Goal: Task Accomplishment & Management: Manage account settings

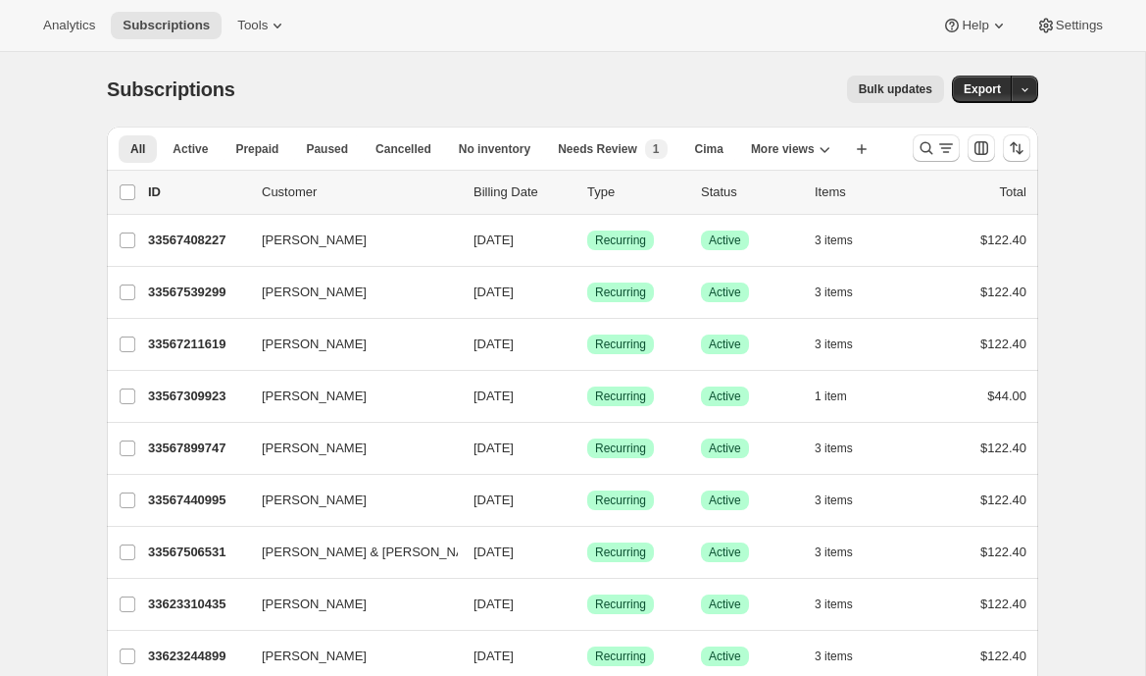
click at [862, 85] on span "Bulk updates" at bounding box center [896, 89] width 74 height 16
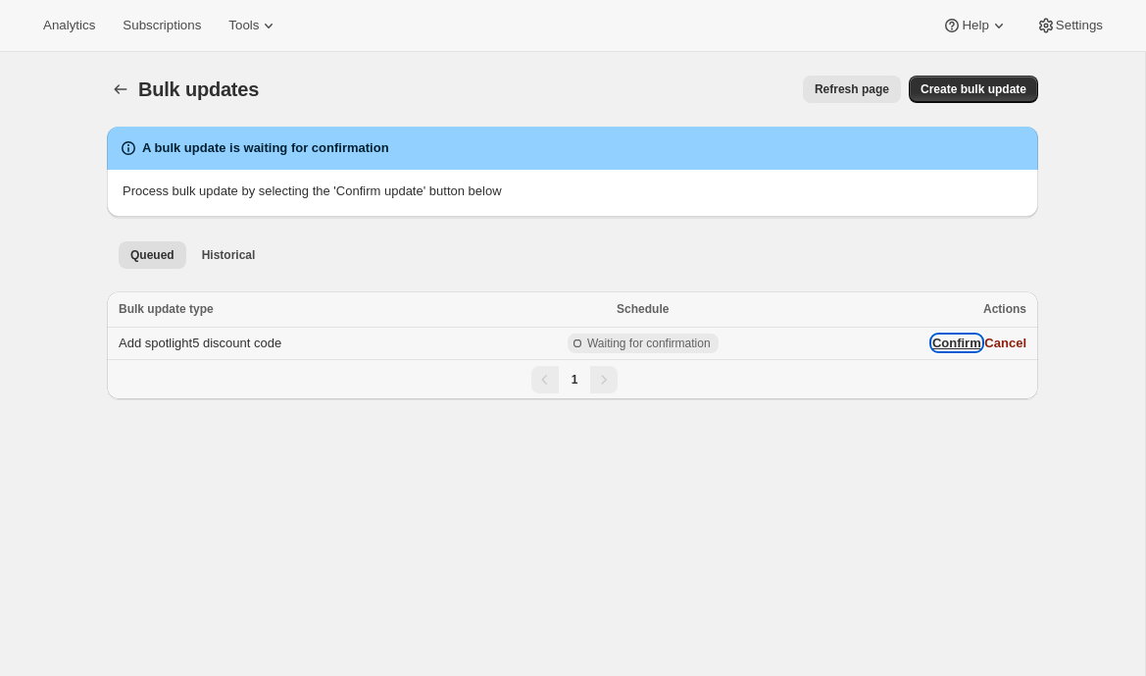
click at [942, 349] on button "Confirm" at bounding box center [957, 342] width 49 height 15
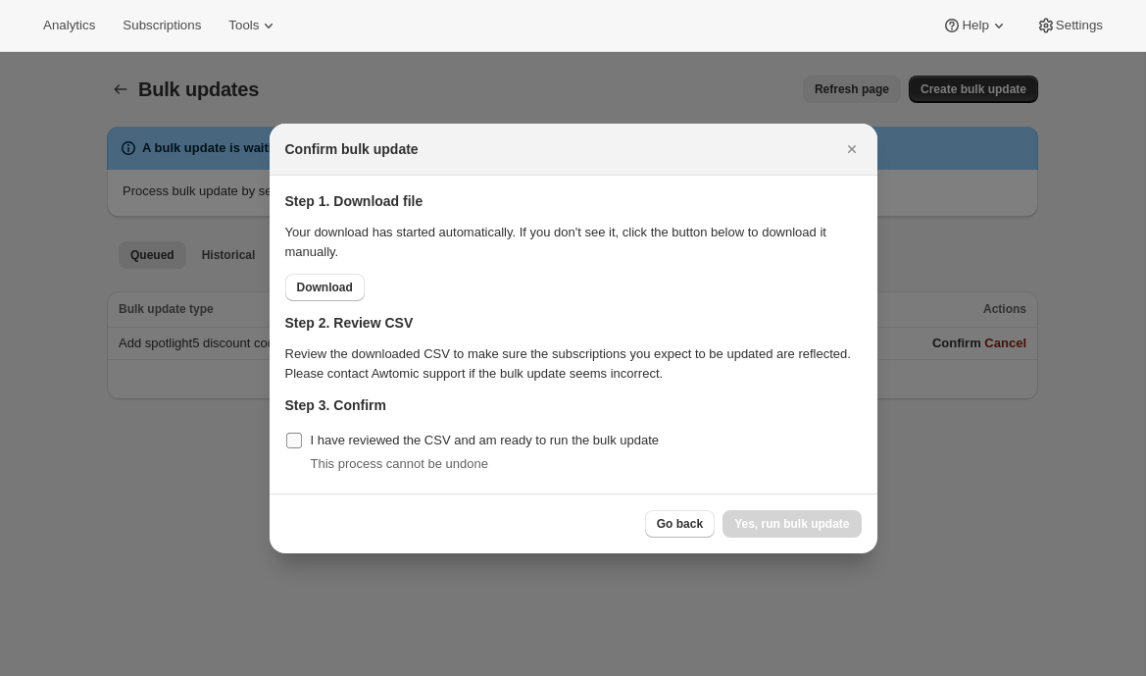
click at [388, 427] on label "I have reviewed the CSV and am ready to run the bulk update" at bounding box center [472, 440] width 375 height 27
click at [302, 432] on input "I have reviewed the CSV and am ready to run the bulk update" at bounding box center [294, 440] width 16 height 16
checkbox input "true"
click at [830, 526] on span "Yes, run bulk update" at bounding box center [792, 524] width 115 height 16
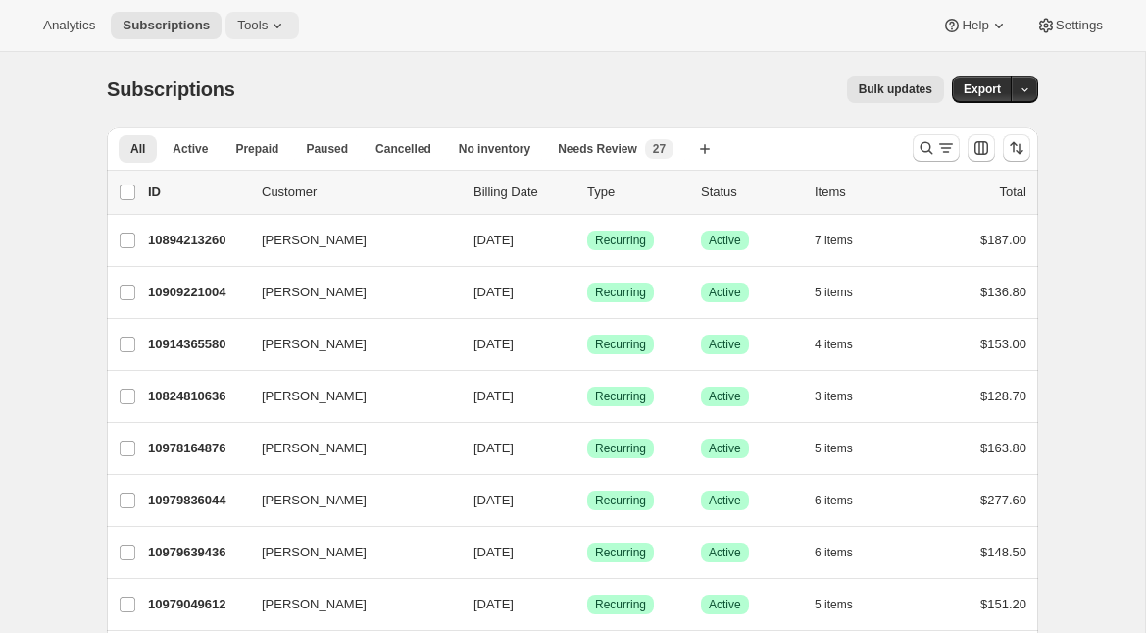
click at [275, 34] on icon at bounding box center [278, 26] width 20 height 20
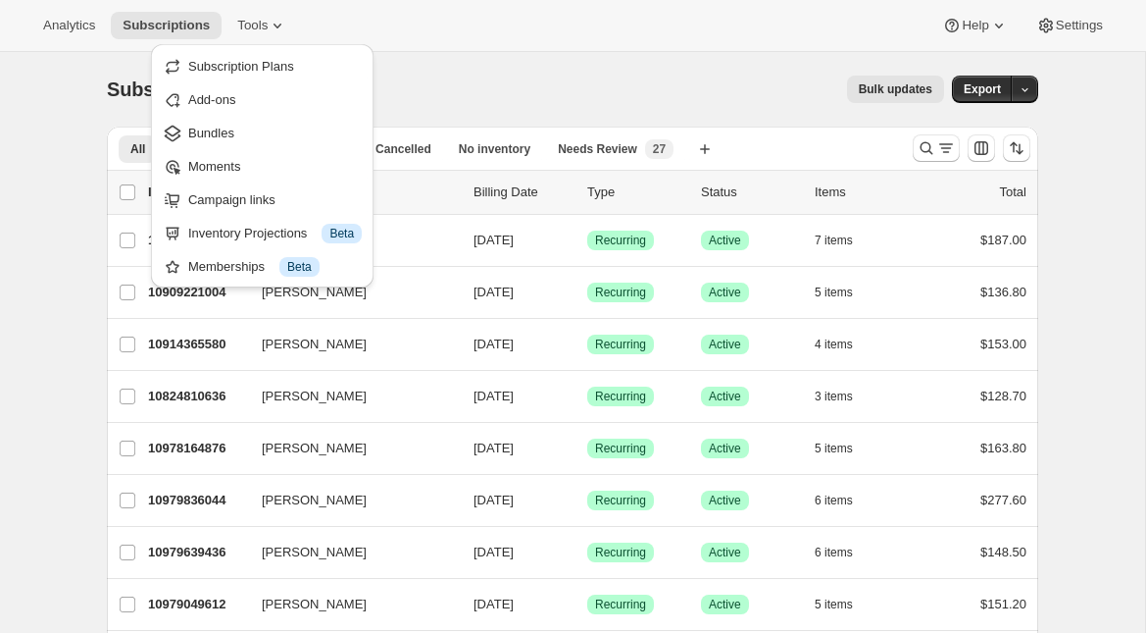
click at [543, 41] on div "Analytics Subscriptions Tools Help Settings" at bounding box center [573, 26] width 1146 height 52
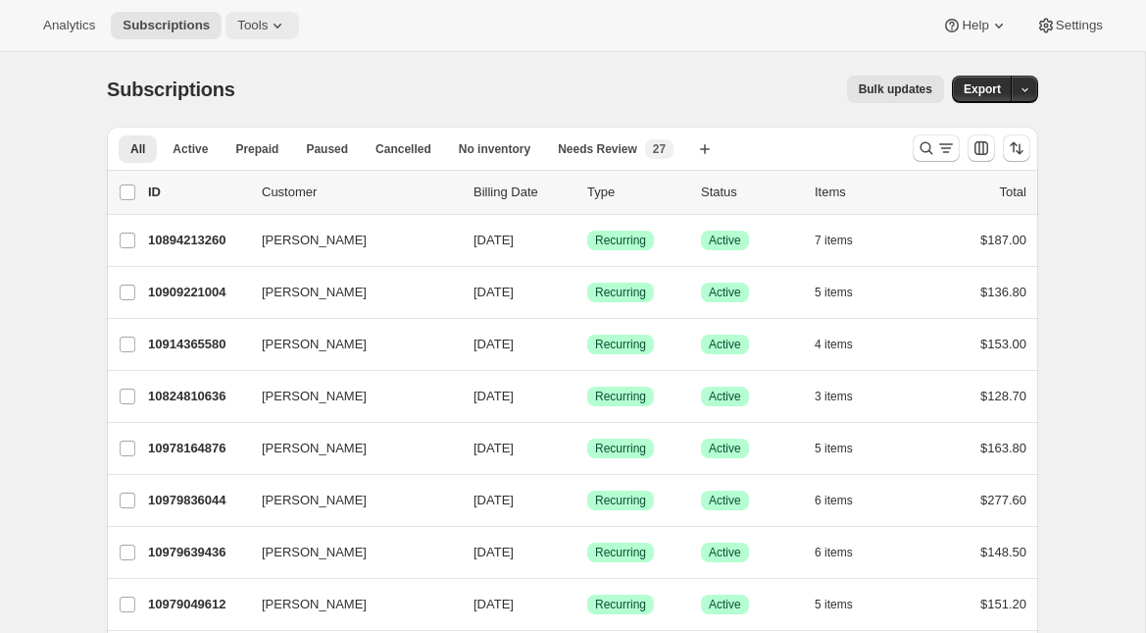
click at [251, 25] on span "Tools" at bounding box center [252, 26] width 30 height 16
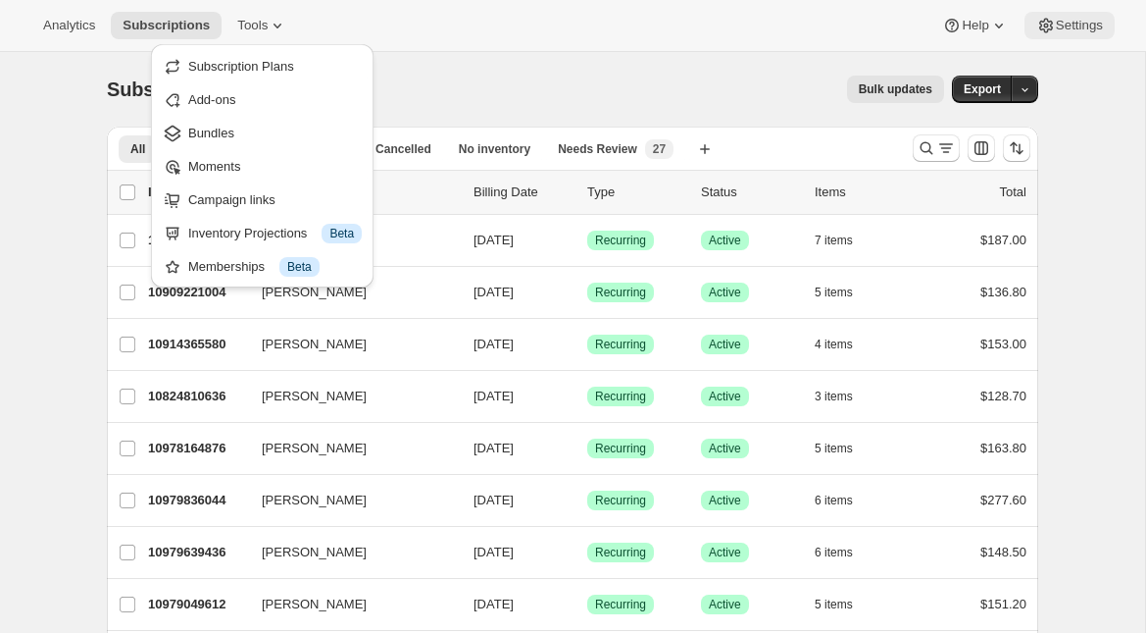
click at [1066, 24] on span "Settings" at bounding box center [1079, 26] width 47 height 16
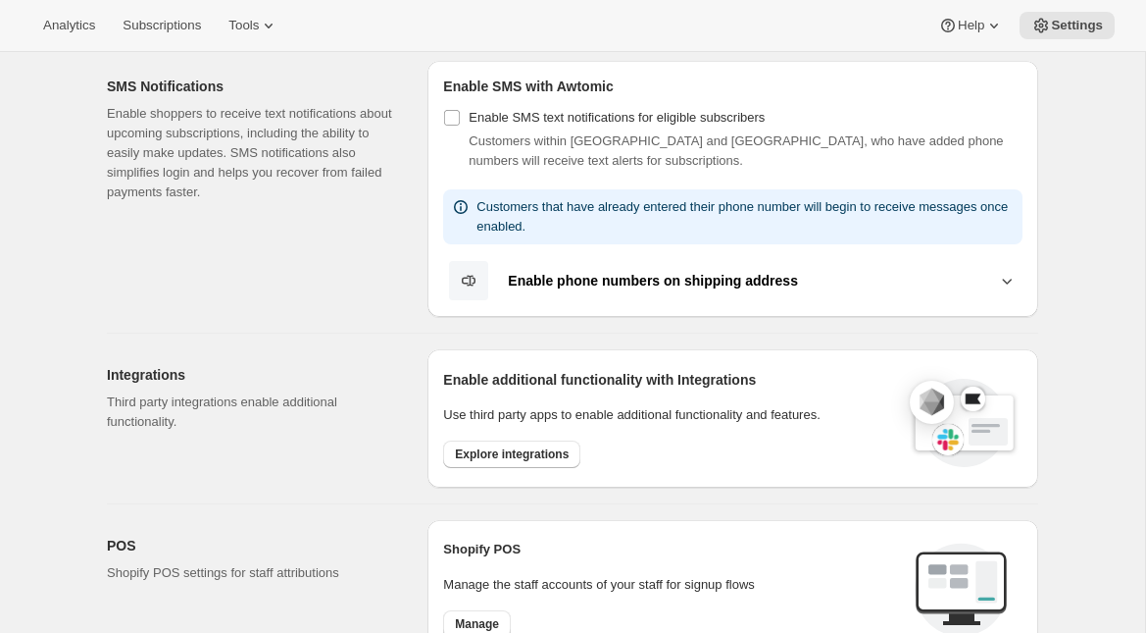
scroll to position [406, 0]
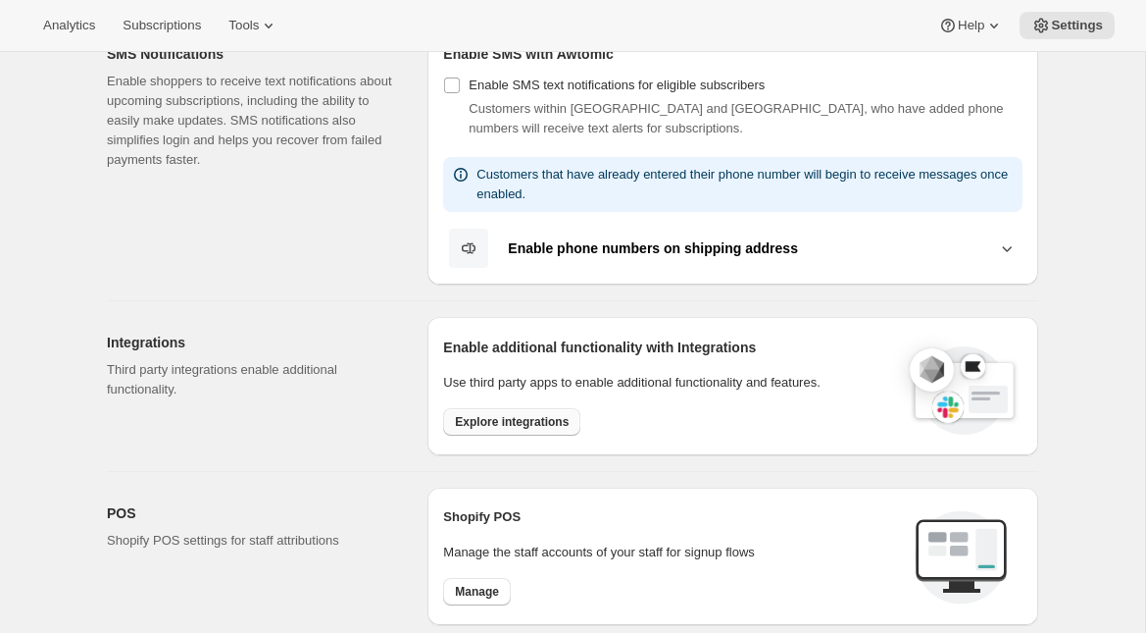
click at [520, 417] on span "Explore integrations" at bounding box center [512, 422] width 114 height 16
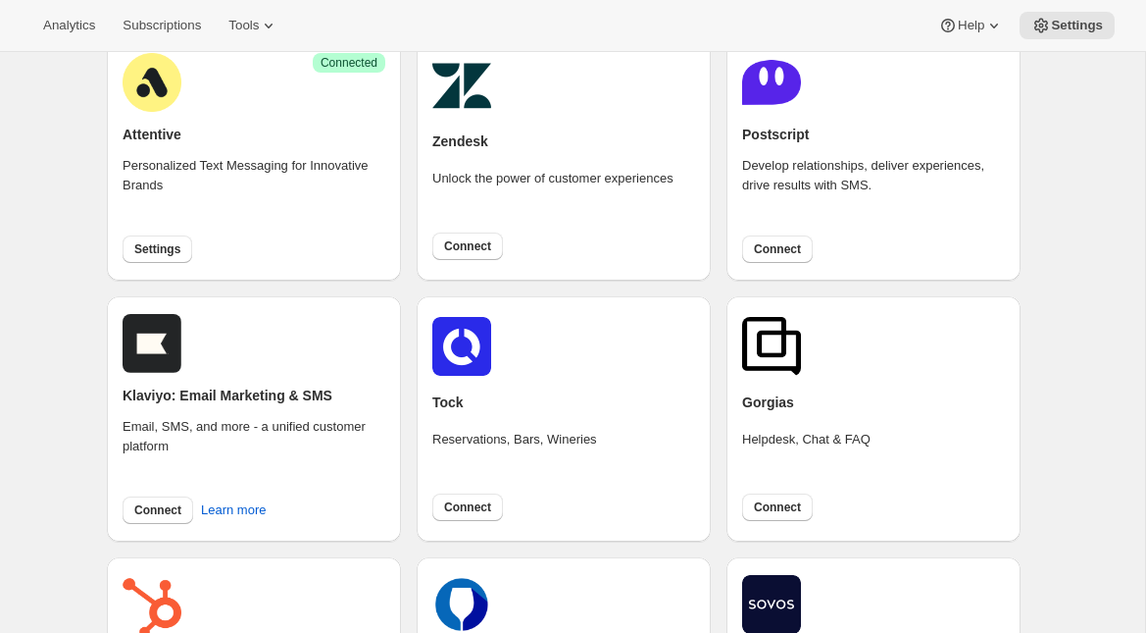
scroll to position [158, 0]
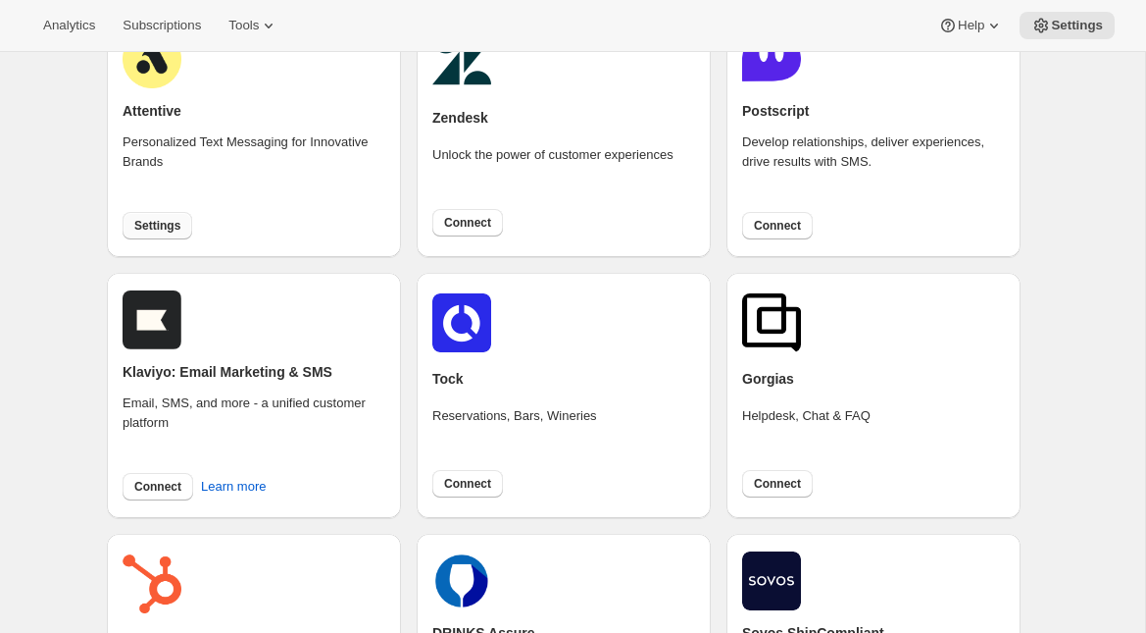
click at [157, 221] on span "Settings" at bounding box center [157, 226] width 46 height 16
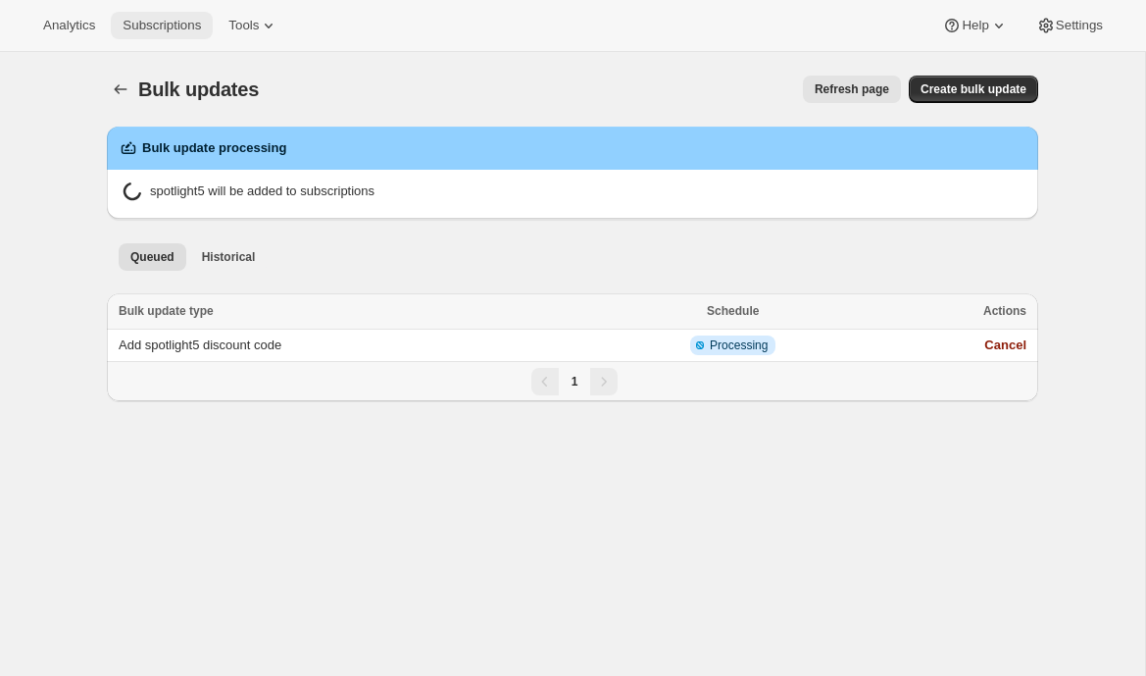
click at [152, 35] on button "Subscriptions" at bounding box center [162, 25] width 102 height 27
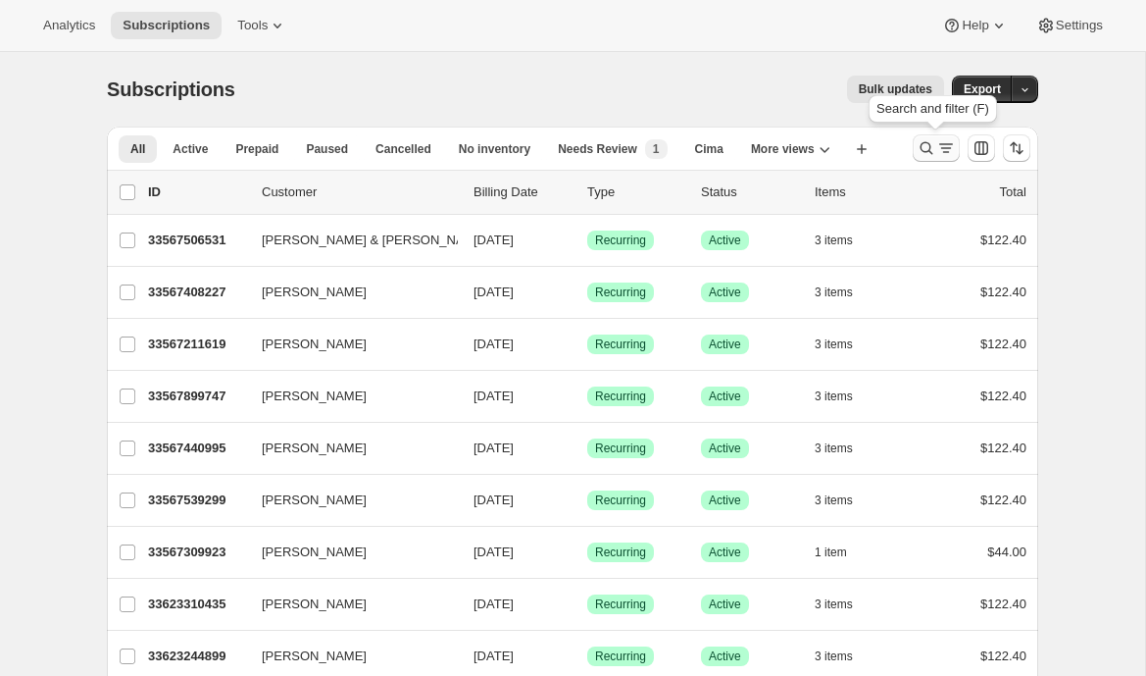
click at [926, 140] on icon "Search and filter results" at bounding box center [927, 148] width 20 height 20
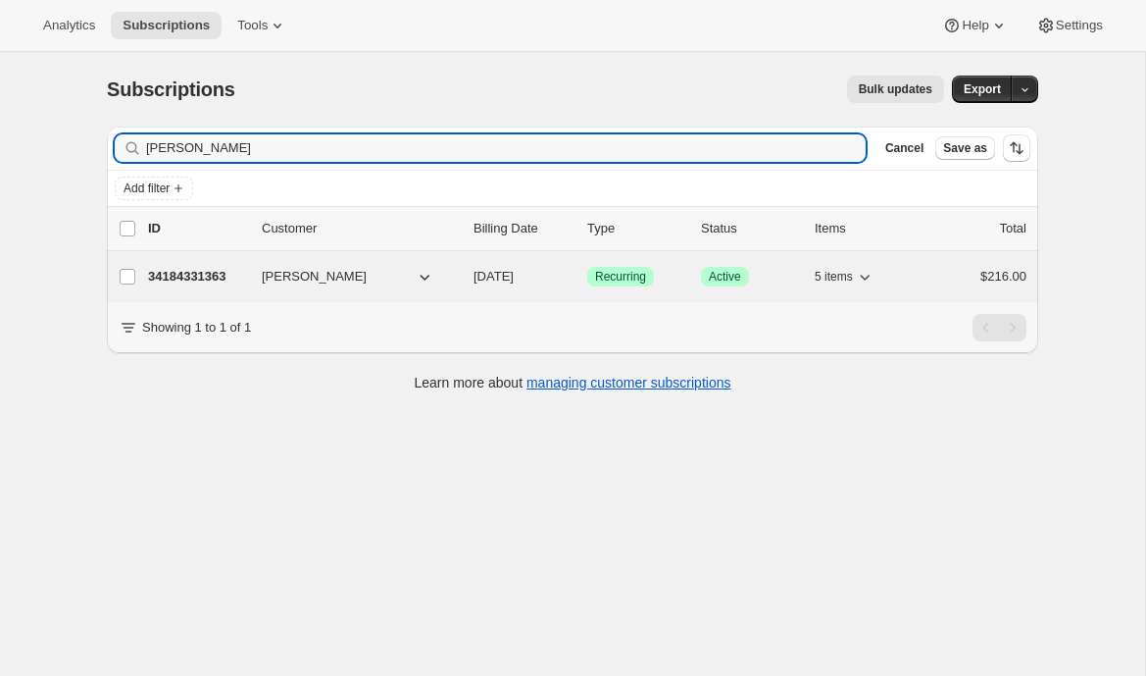
type input "emily yuhas"
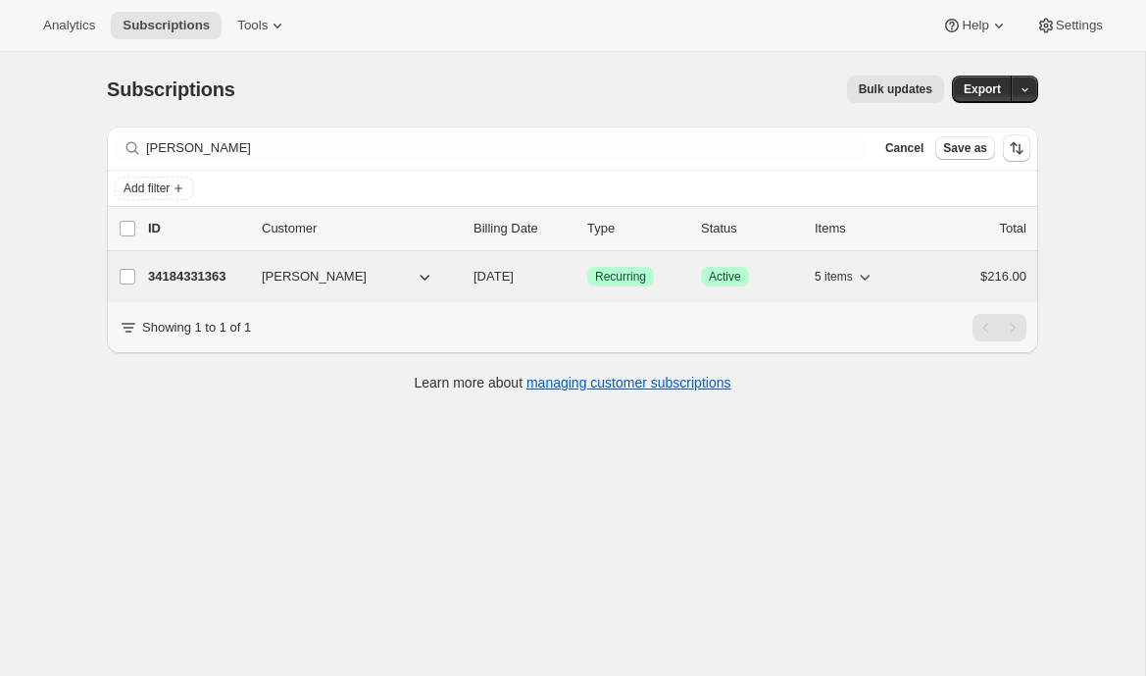
click at [206, 274] on p "34184331363" at bounding box center [197, 277] width 98 height 20
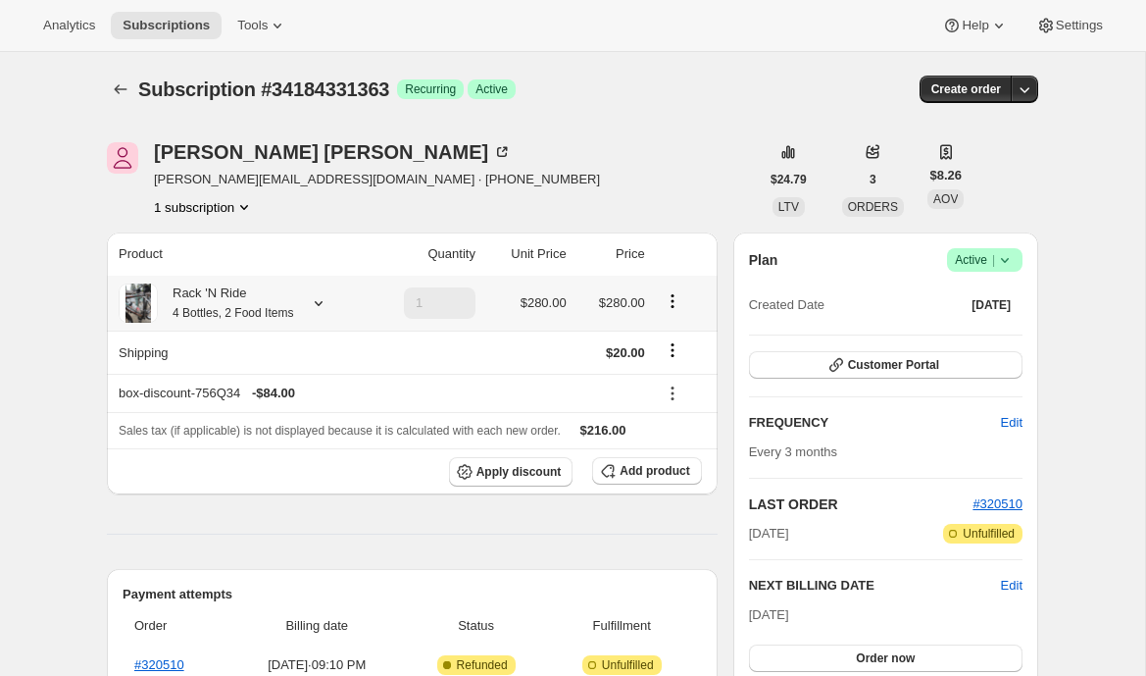
click at [322, 293] on icon at bounding box center [319, 303] width 20 height 20
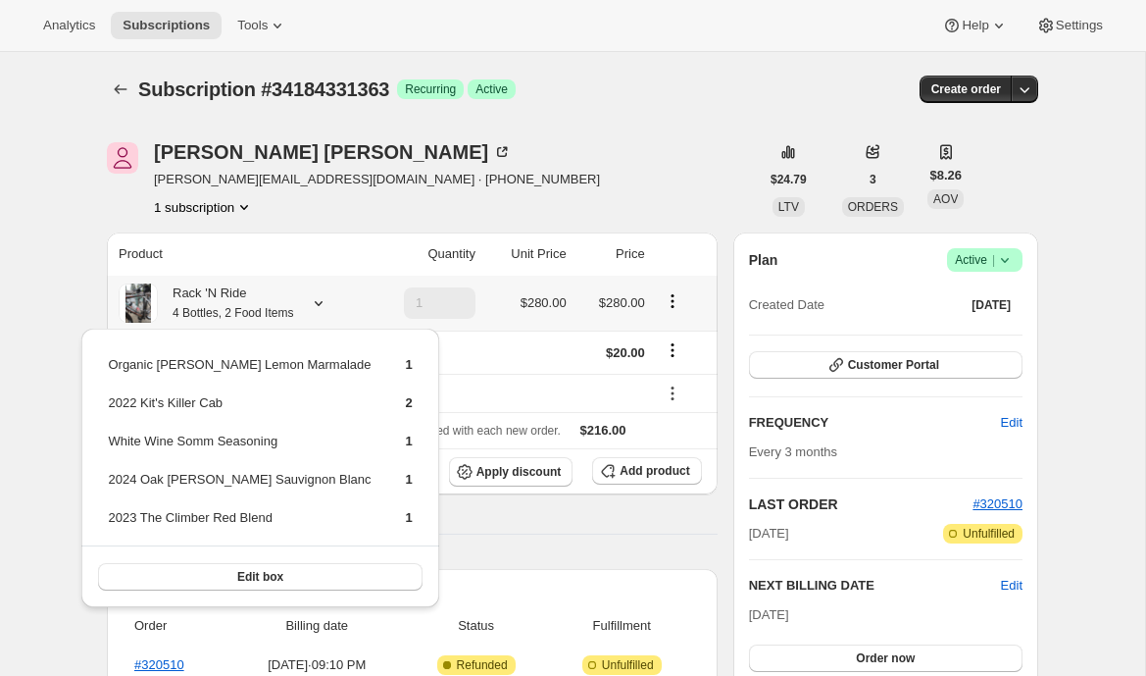
click at [323, 298] on icon at bounding box center [319, 303] width 20 height 20
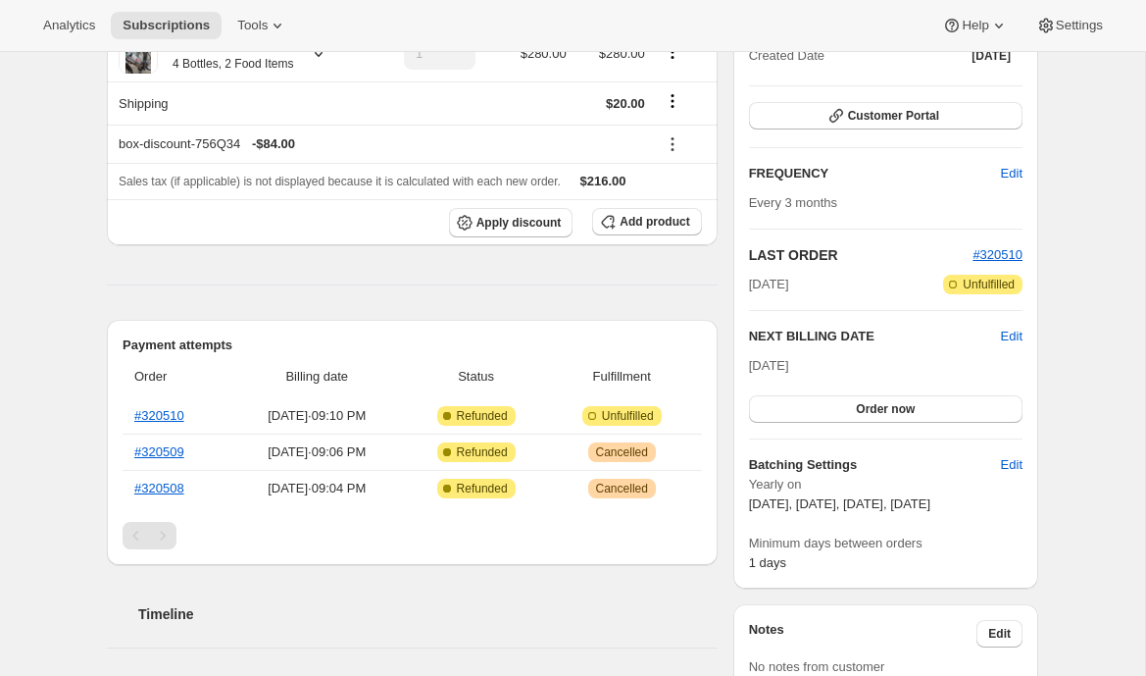
scroll to position [252, 0]
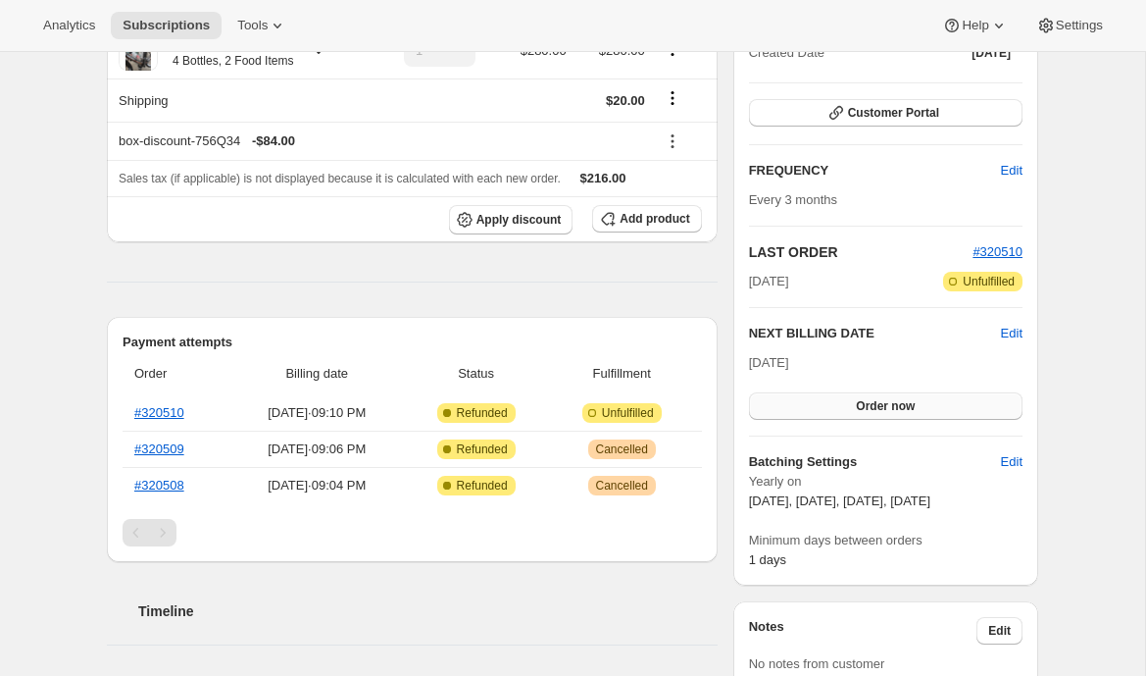
click at [785, 407] on button "Order now" at bounding box center [886, 405] width 274 height 27
click at [785, 407] on button "Click to confirm" at bounding box center [886, 405] width 274 height 27
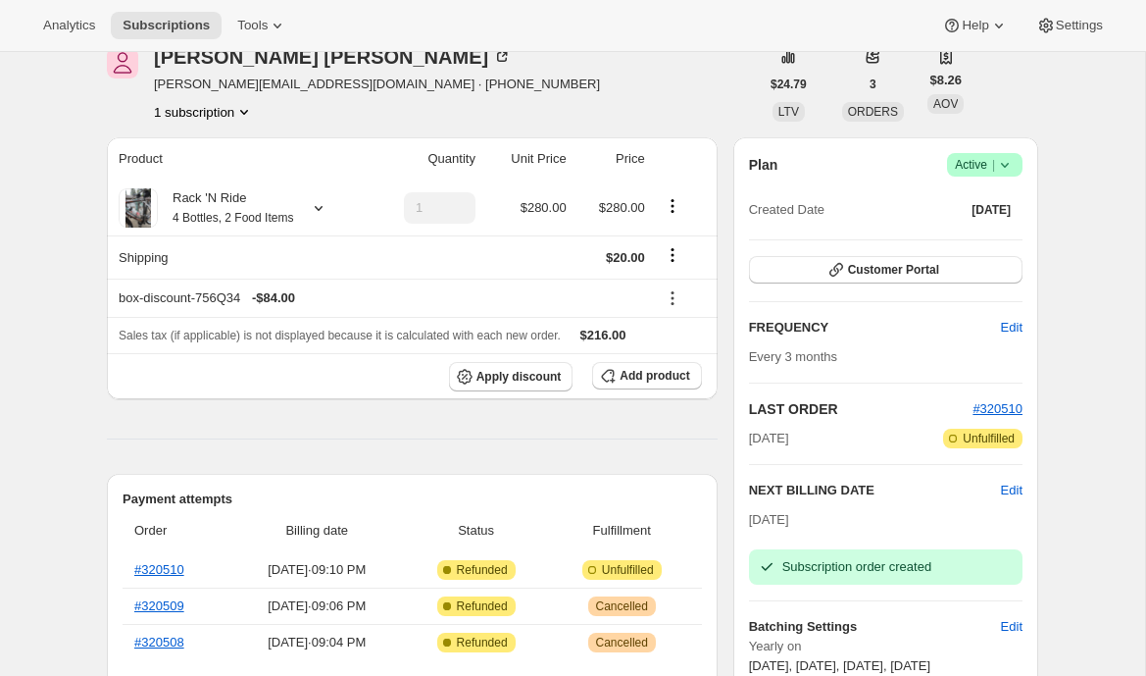
scroll to position [0, 0]
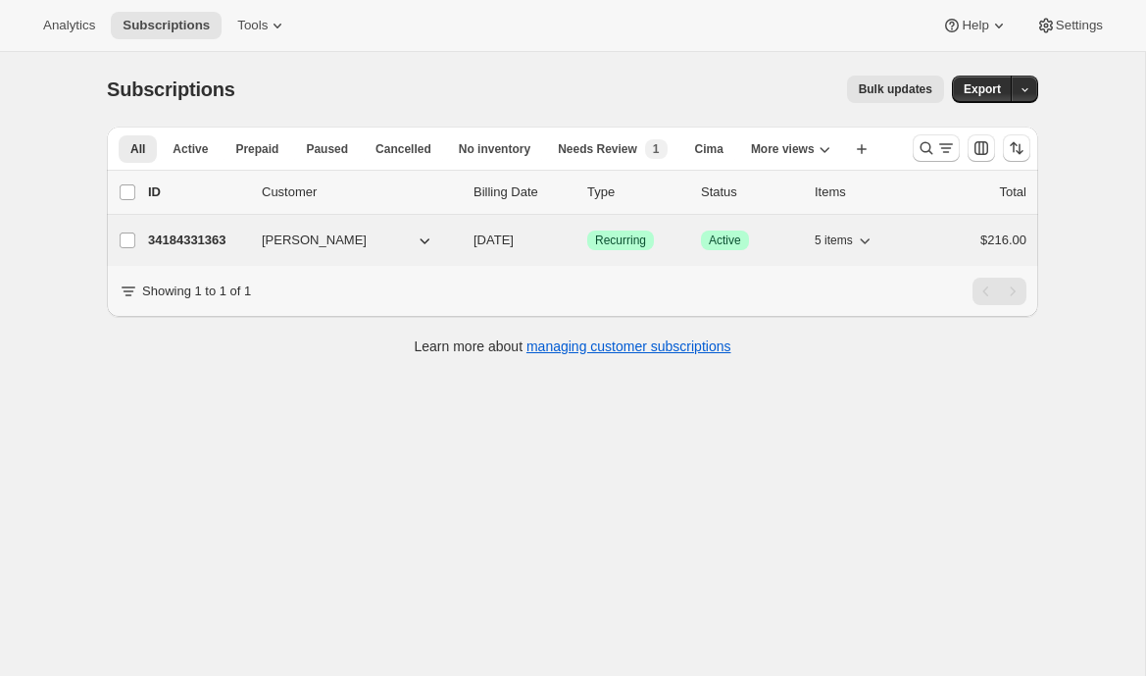
click at [216, 230] on p "34184331363" at bounding box center [197, 240] width 98 height 20
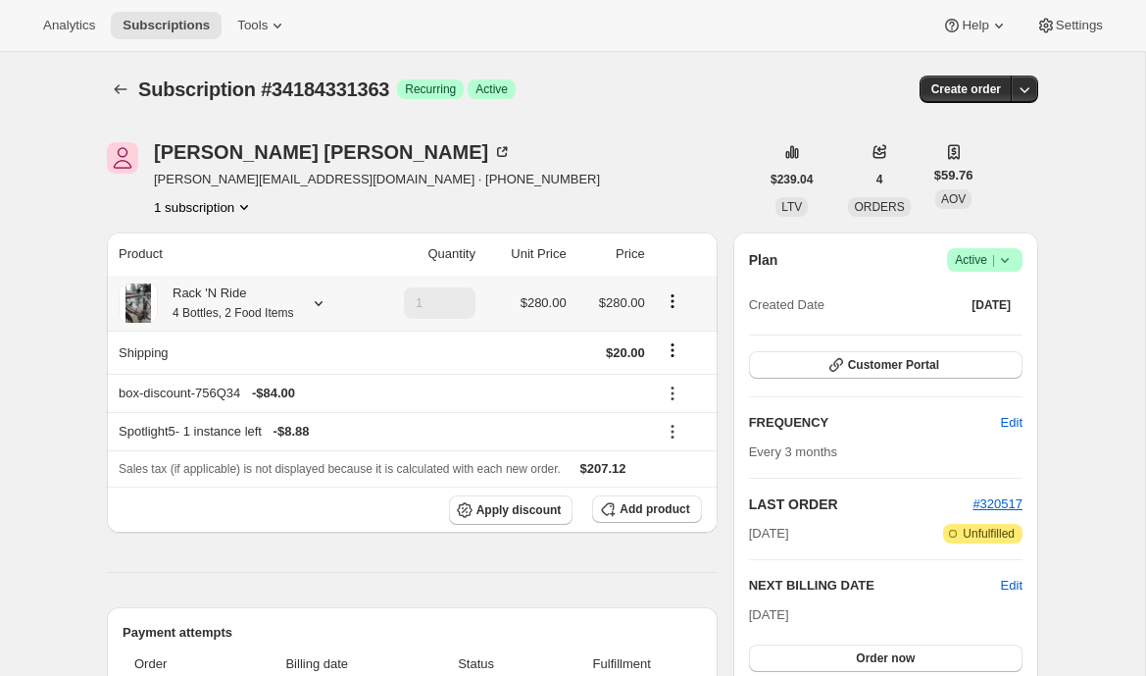
click at [315, 299] on div at bounding box center [314, 303] width 27 height 20
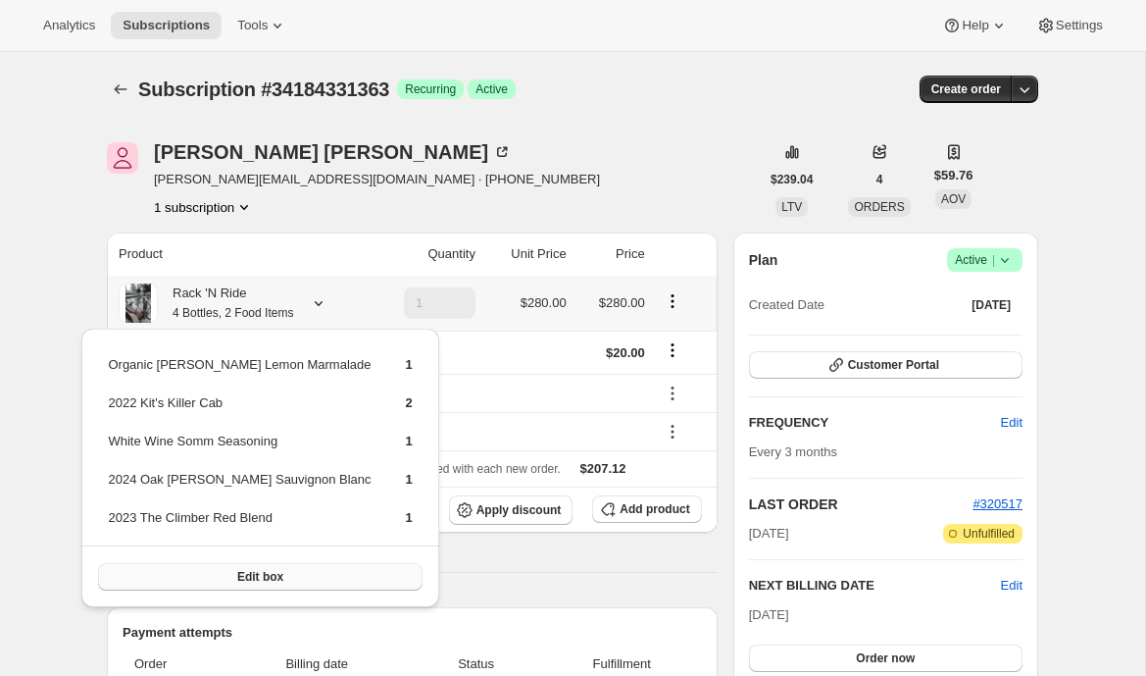
click at [237, 570] on span "Edit box" at bounding box center [260, 577] width 46 height 16
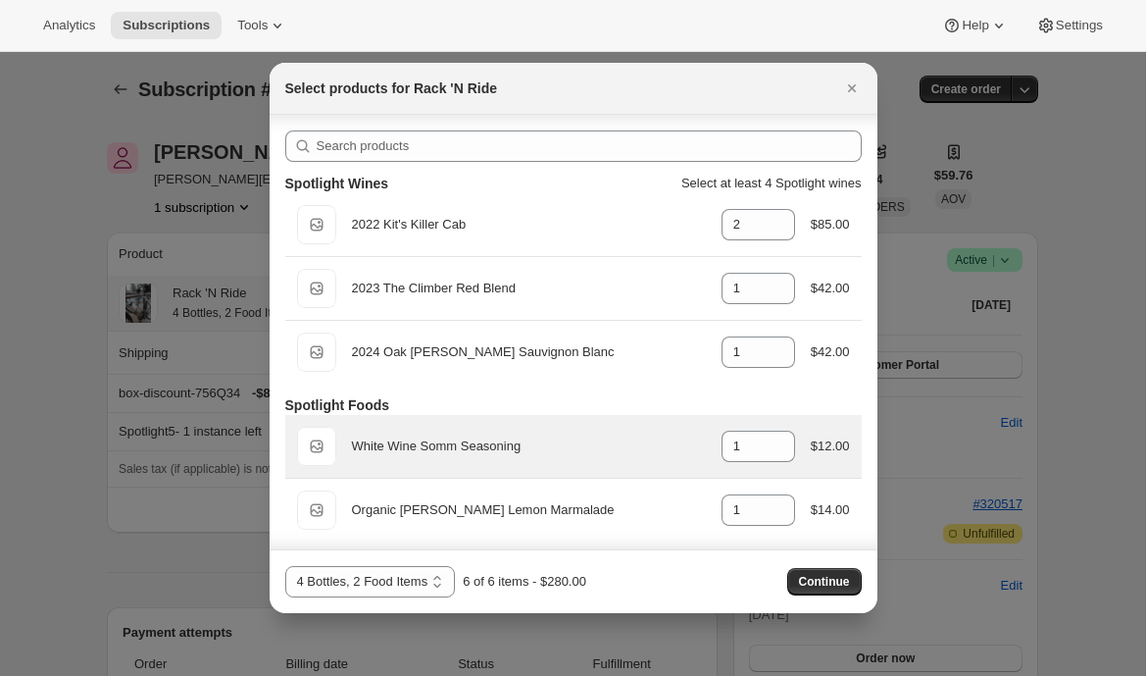
scroll to position [20, 0]
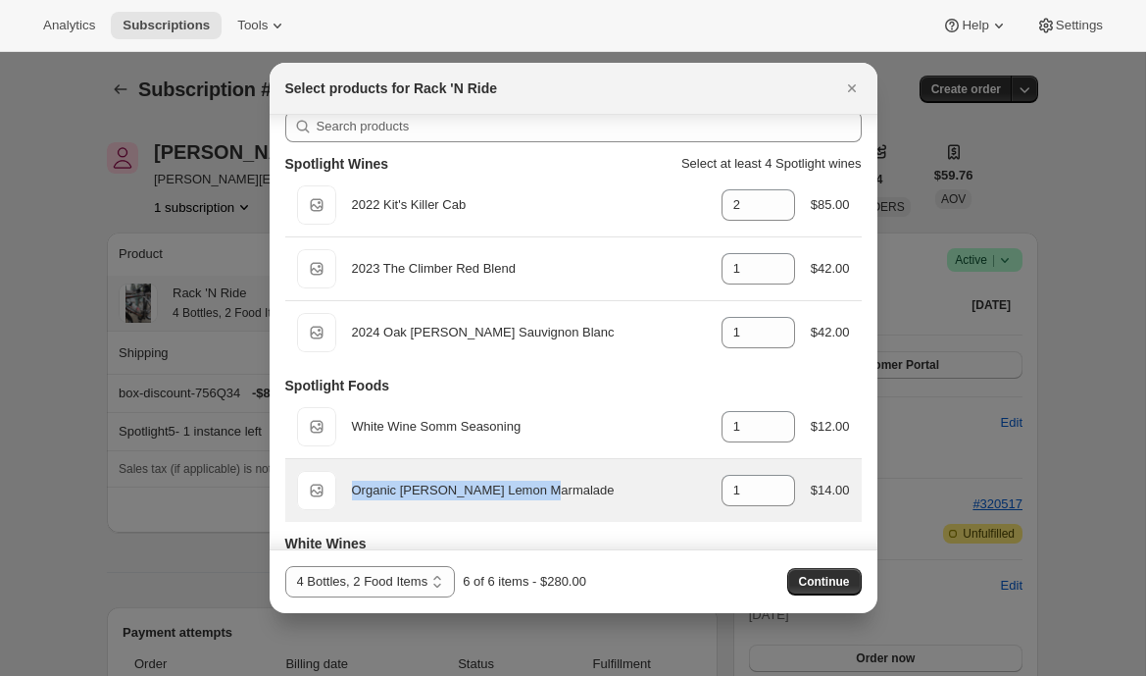
drag, startPoint x: 564, startPoint y: 496, endPoint x: 346, endPoint y: 491, distance: 217.8
click at [346, 491] on div "Default Title Organic Meyer Lemon Marmalade gid://shopify/ProductVariant/434416…" at bounding box center [573, 490] width 553 height 39
copy div "Organic Meyer Lemon Marmalade"
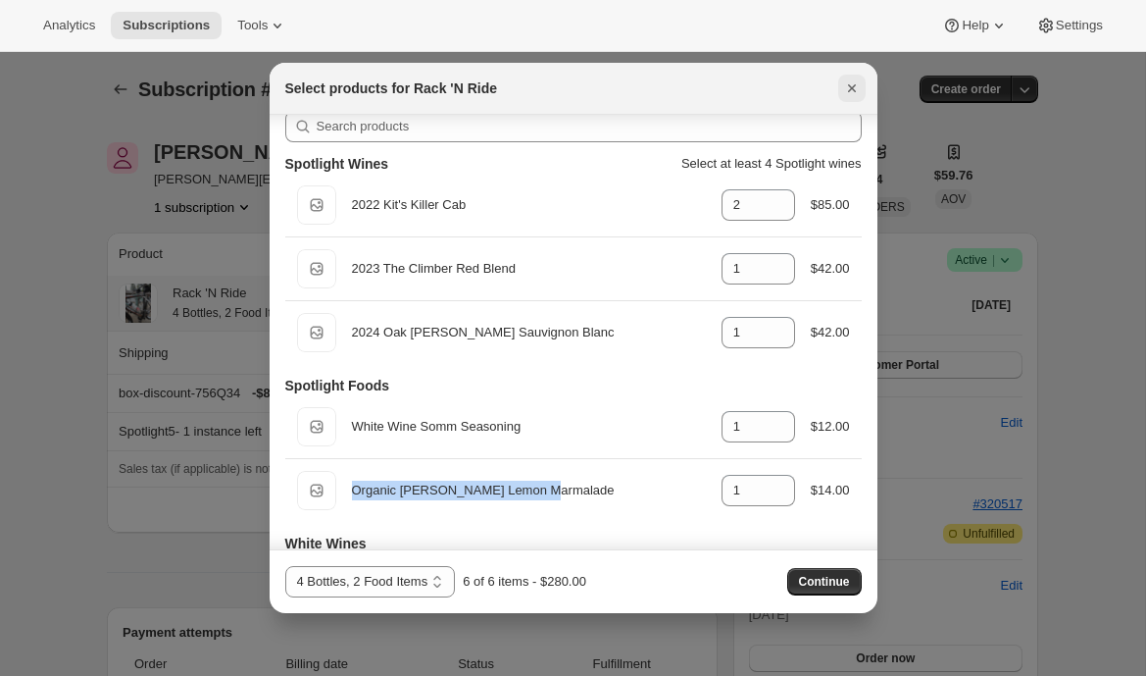
click at [852, 82] on icon "Close" at bounding box center [852, 88] width 20 height 20
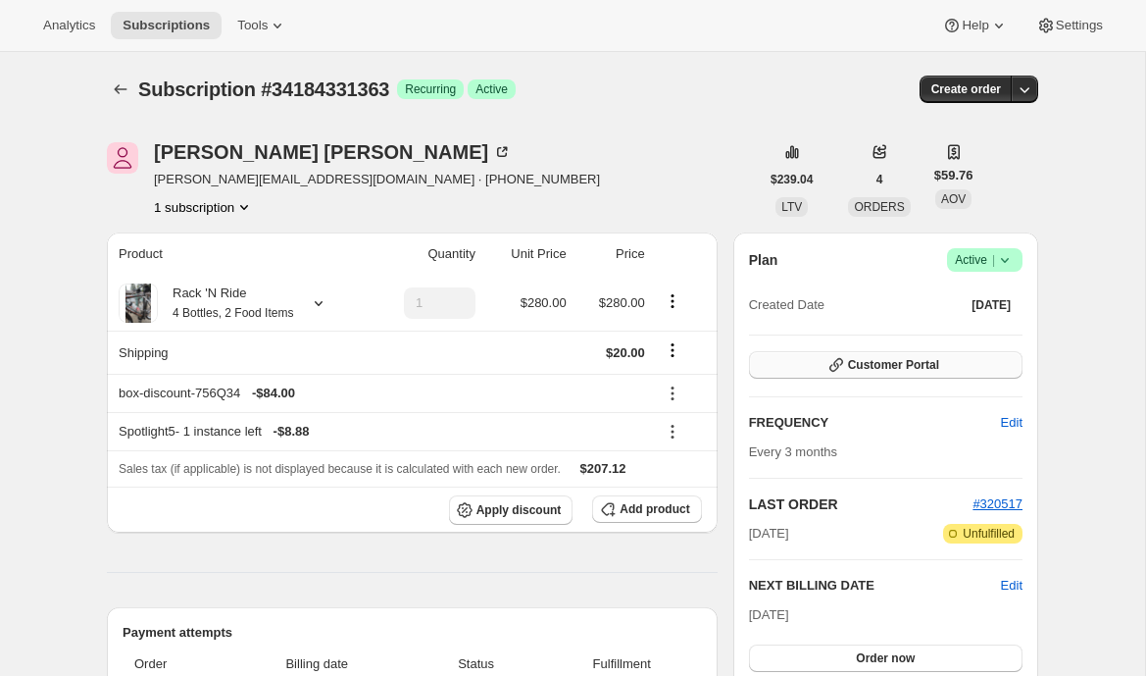
click at [833, 367] on icon "button" at bounding box center [837, 365] width 20 height 20
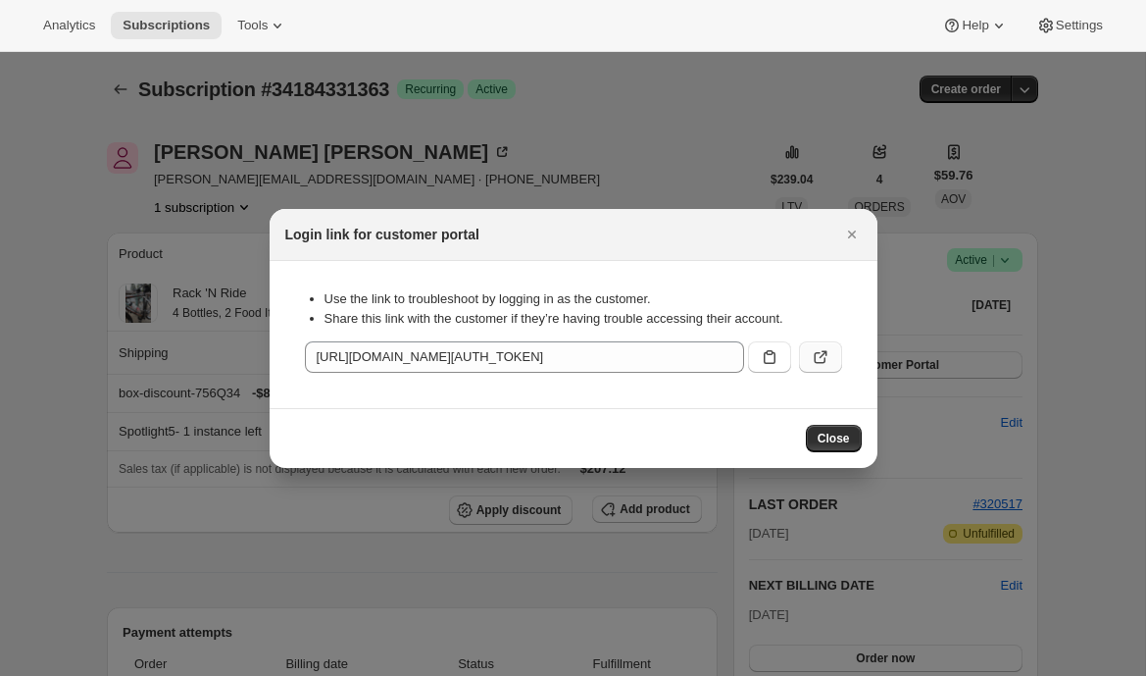
click at [830, 349] on button ":r2n:" at bounding box center [820, 356] width 43 height 31
